Goal: Task Accomplishment & Management: Manage account settings

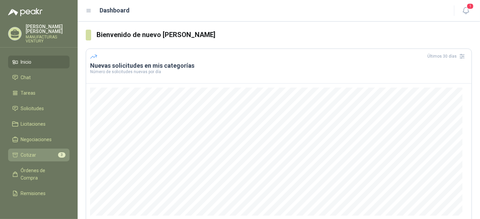
click at [29, 154] on span "Cotizar" at bounding box center [29, 155] width 16 height 7
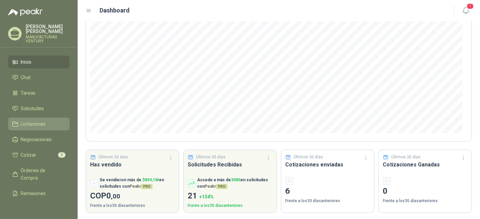
scroll to position [84, 0]
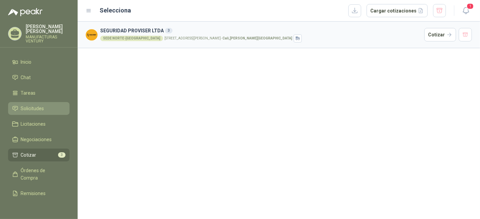
click at [35, 107] on span "Solicitudes" at bounding box center [32, 108] width 23 height 7
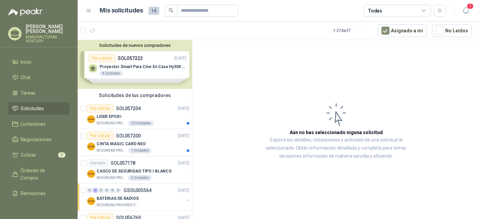
click at [126, 67] on div "Solicitudes de nuevos compradores Por cotizar SOL057223 [DATE] Proyector Smart …" at bounding box center [135, 64] width 114 height 49
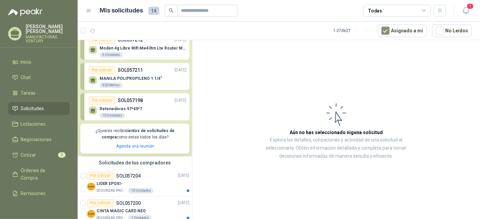
scroll to position [37, 0]
